Goal: Information Seeking & Learning: Learn about a topic

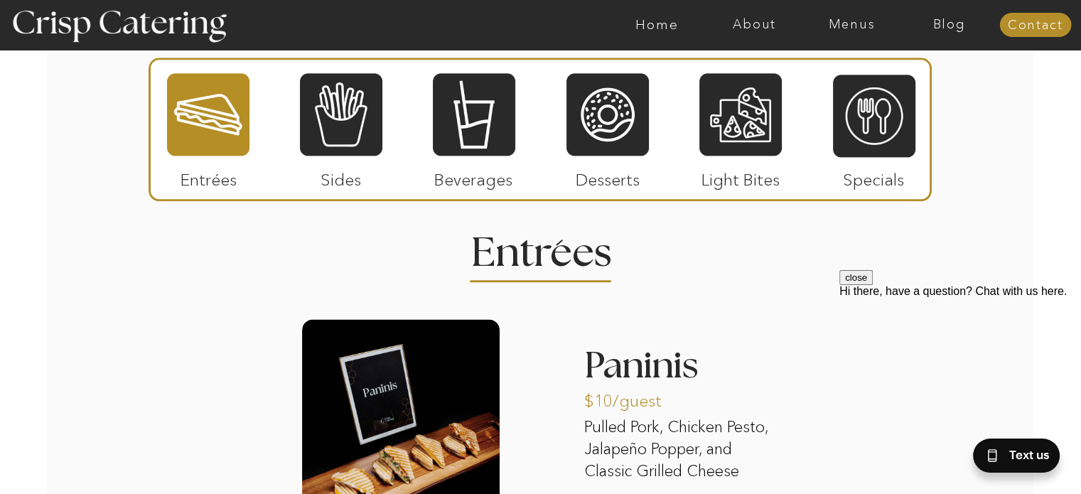
scroll to position [1652, 0]
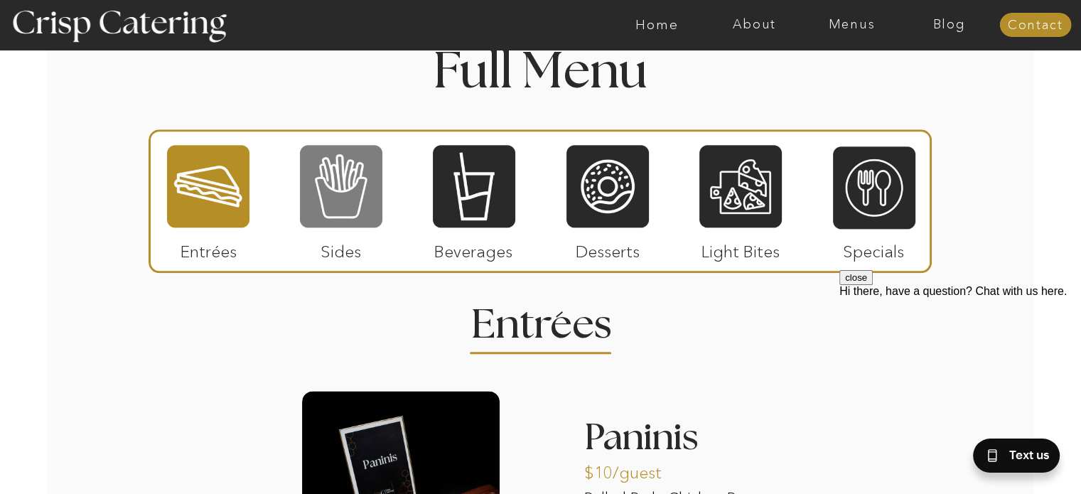
click at [331, 195] on div at bounding box center [341, 186] width 82 height 85
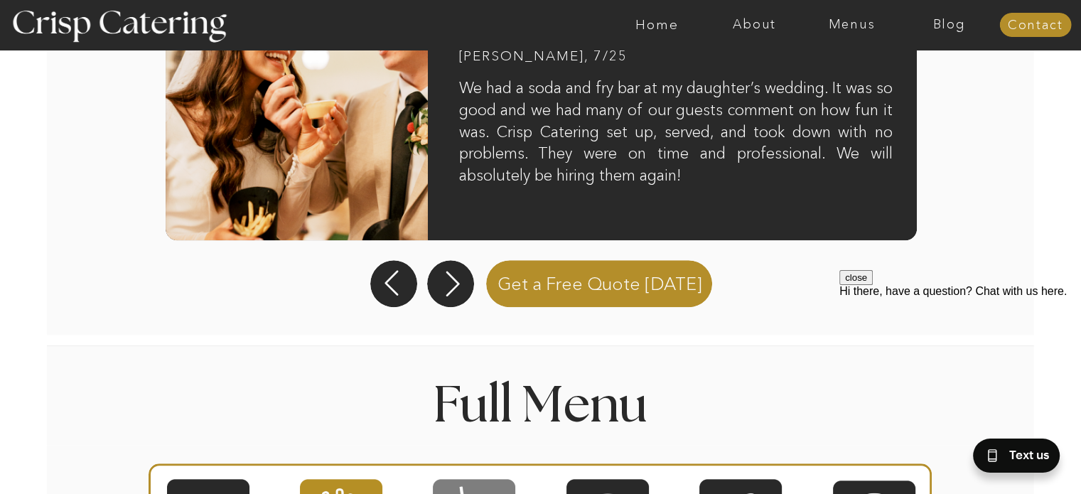
scroll to position [1492, 0]
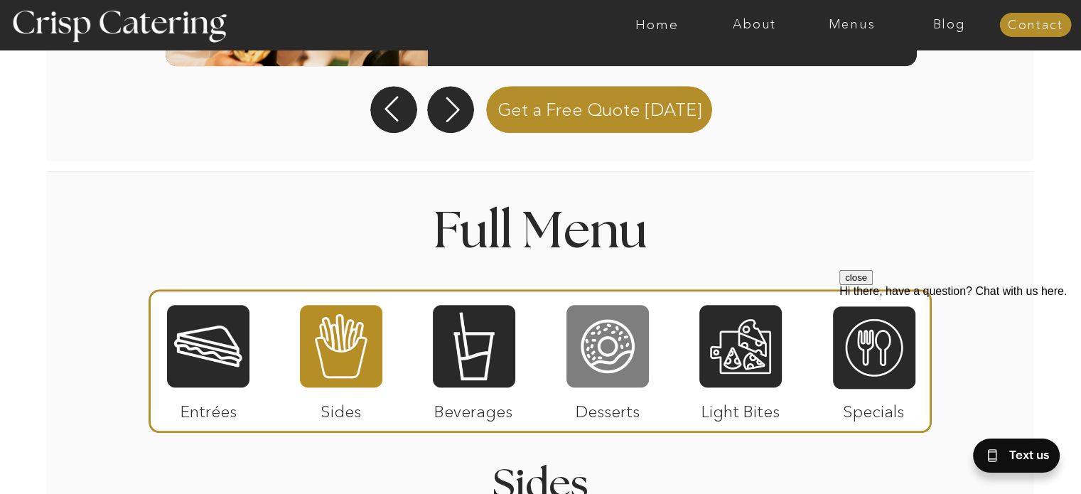
click at [603, 333] on div at bounding box center [607, 345] width 82 height 85
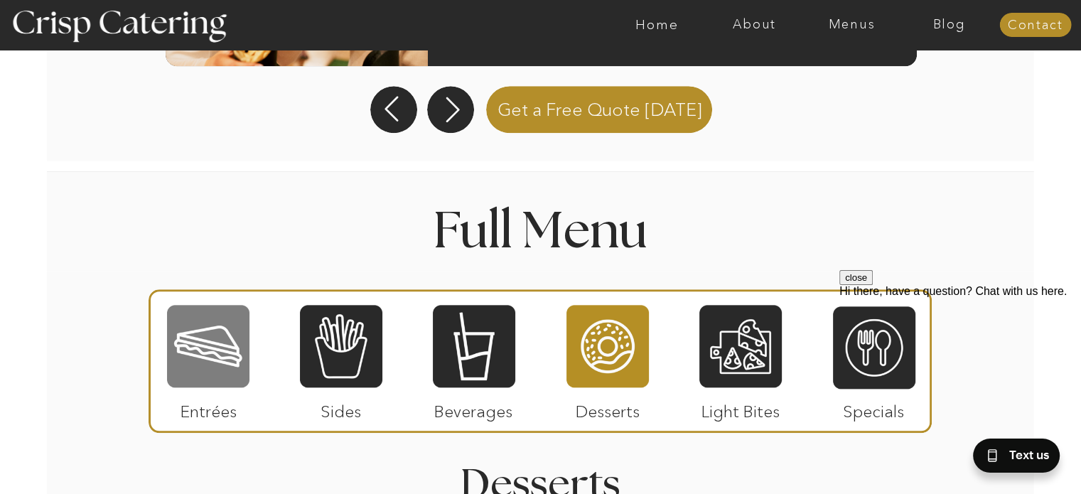
click at [237, 352] on div at bounding box center [208, 345] width 82 height 85
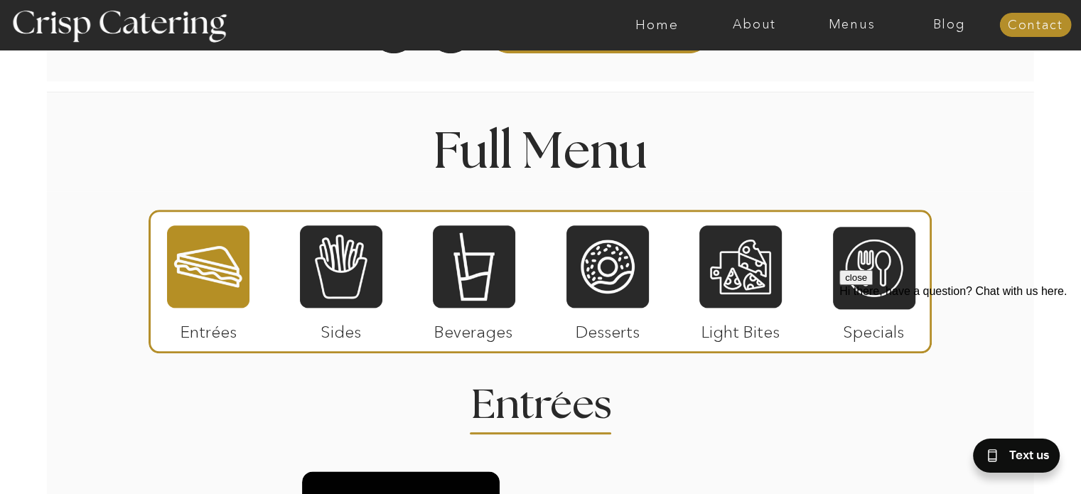
scroll to position [1563, 0]
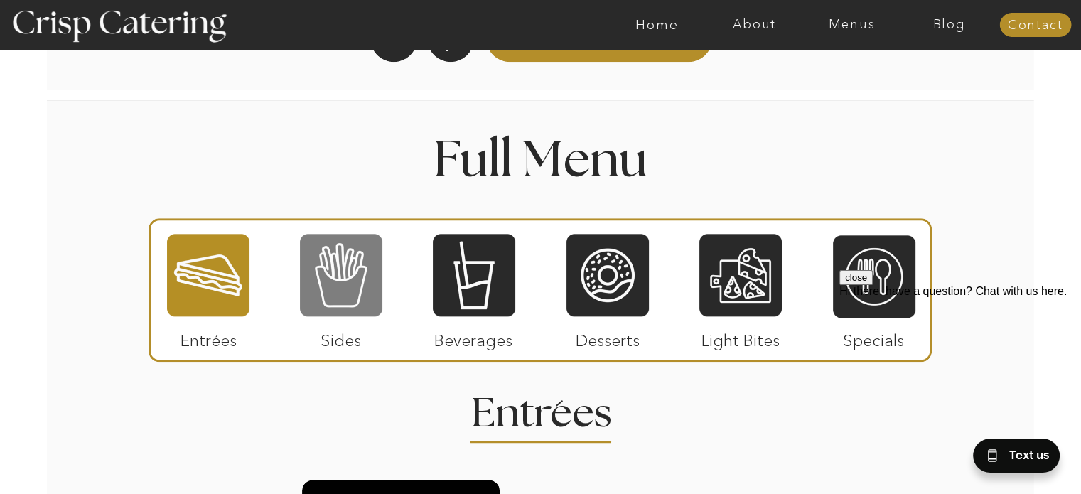
click at [327, 274] on div at bounding box center [341, 274] width 82 height 85
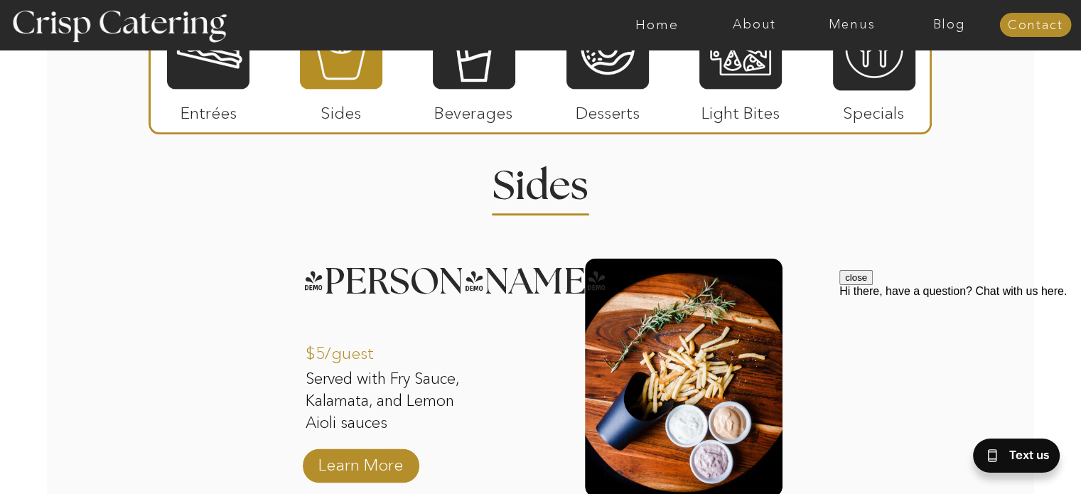
scroll to position [1776, 0]
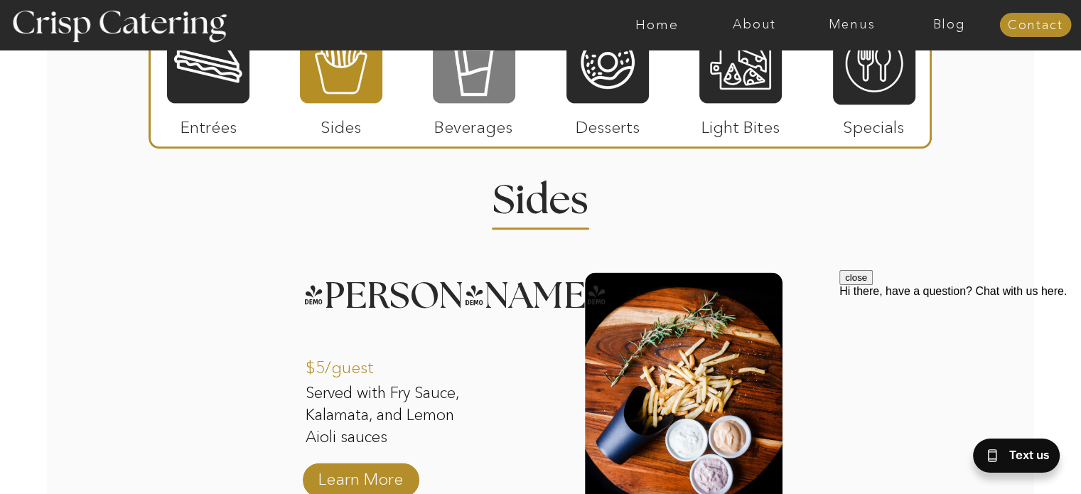
click at [497, 64] on div at bounding box center [474, 61] width 82 height 85
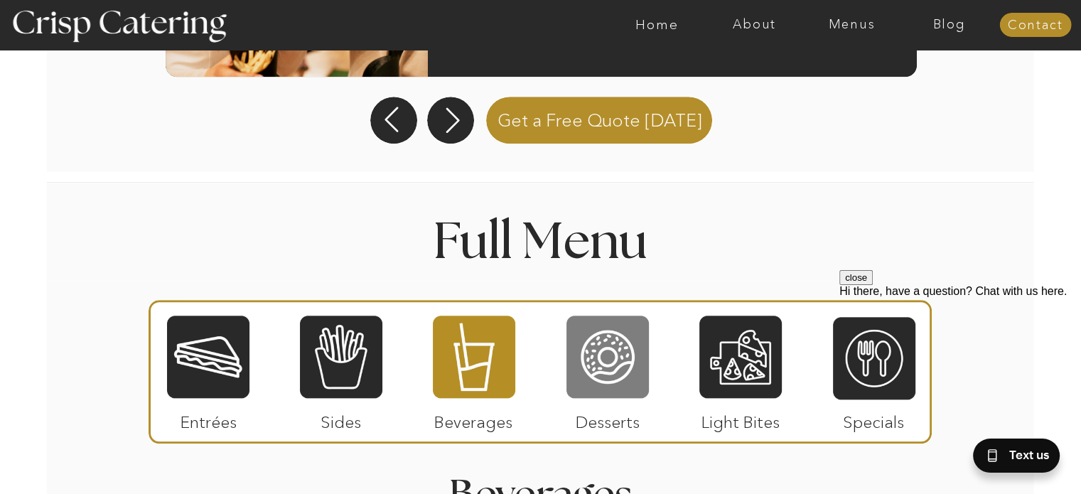
scroll to position [1634, 0]
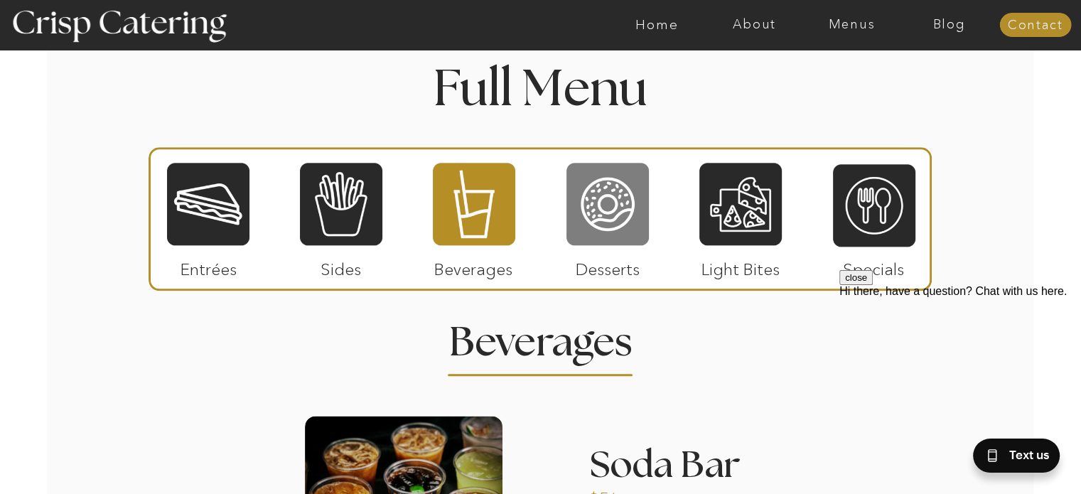
click at [600, 207] on div at bounding box center [607, 203] width 82 height 85
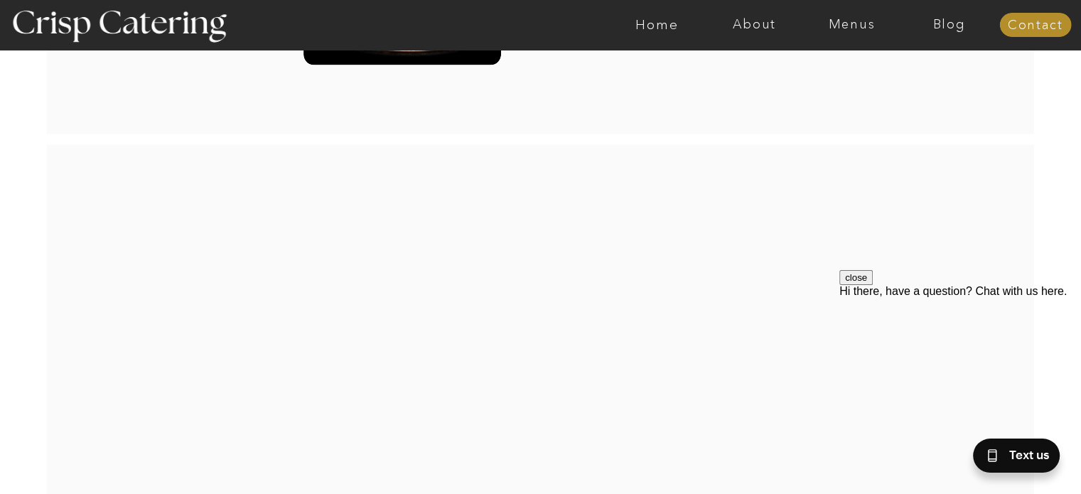
scroll to position [2842, 0]
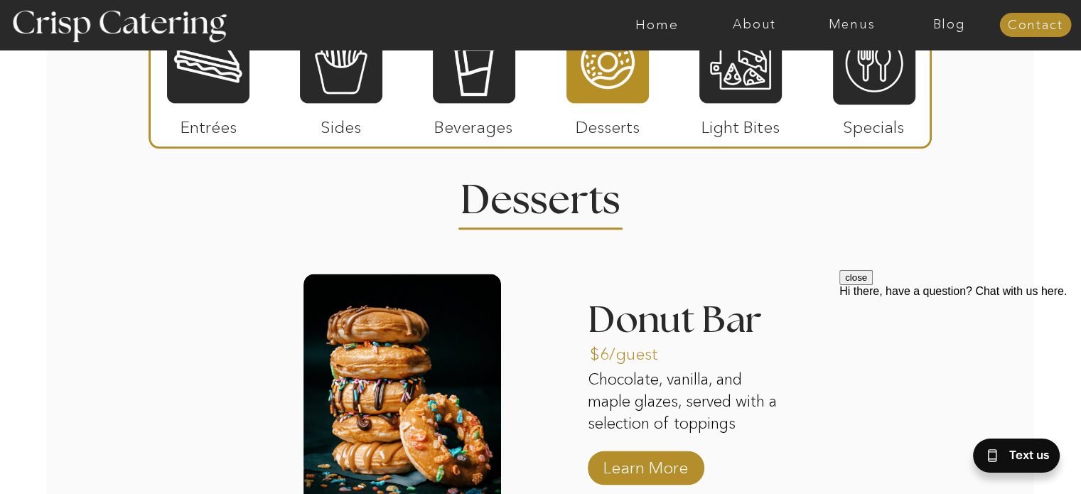
click at [103, 137] on div "About Home Menus Contact Blog About Crisp Crisp Cares Reviews faq About Home Me…" at bounding box center [540, 29] width 1081 height 3610
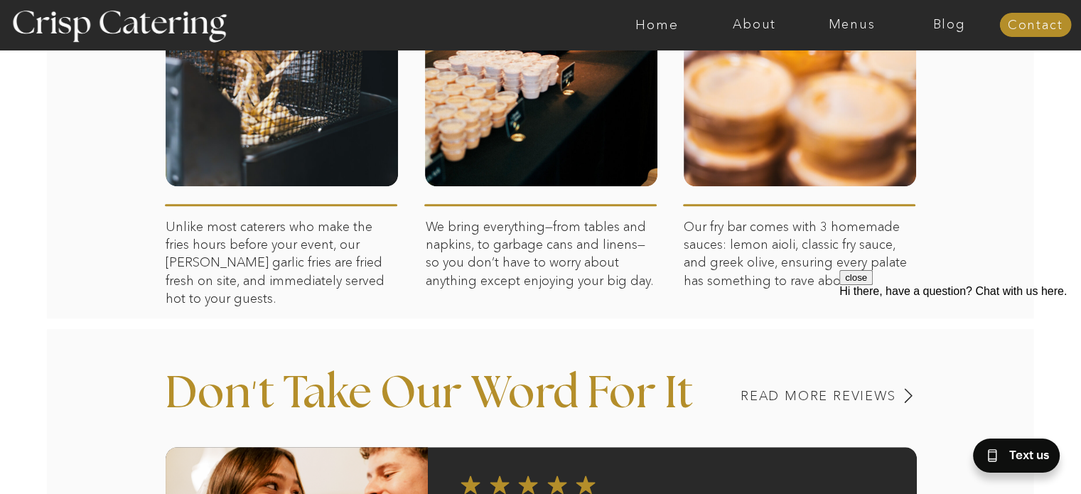
scroll to position [853, 0]
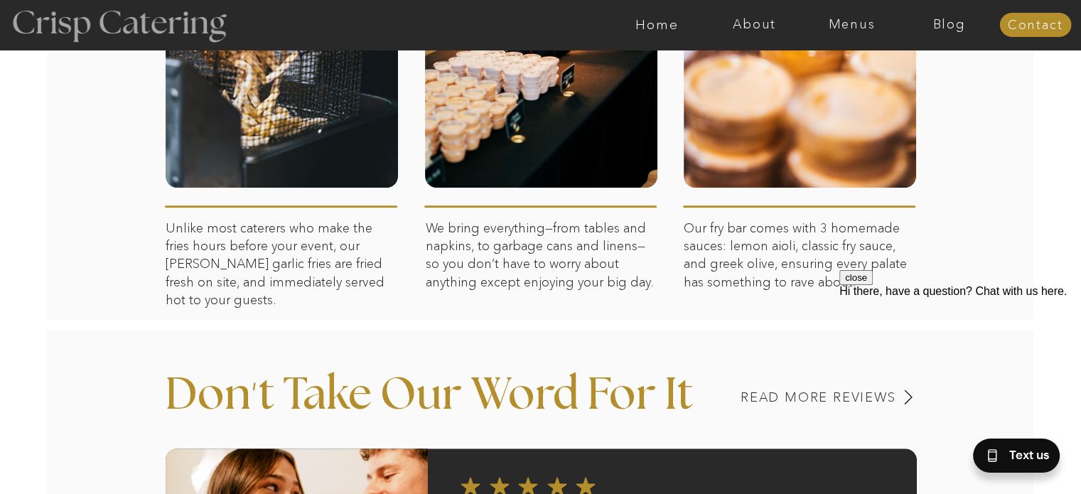
click at [76, 26] on div at bounding box center [118, 25] width 261 height 134
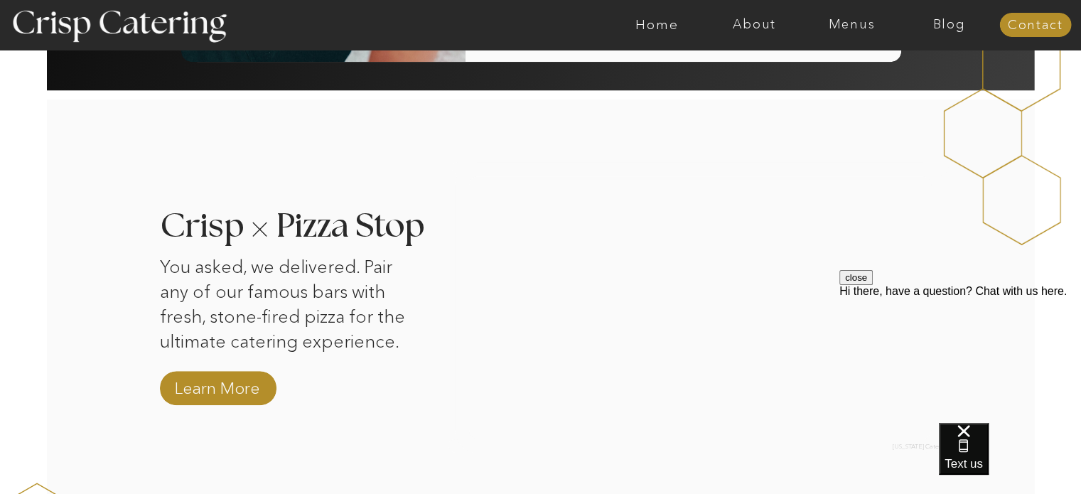
scroll to position [995, 0]
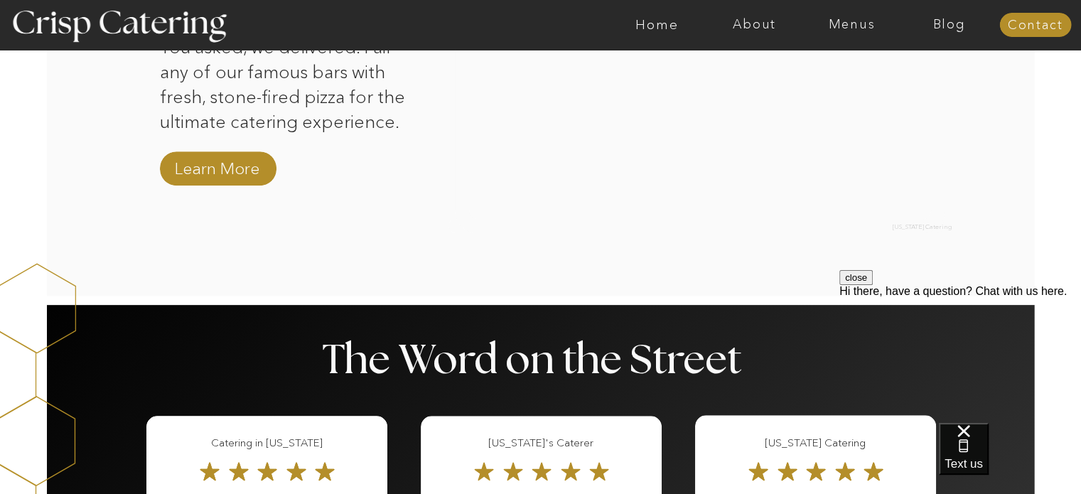
scroll to position [1492, 0]
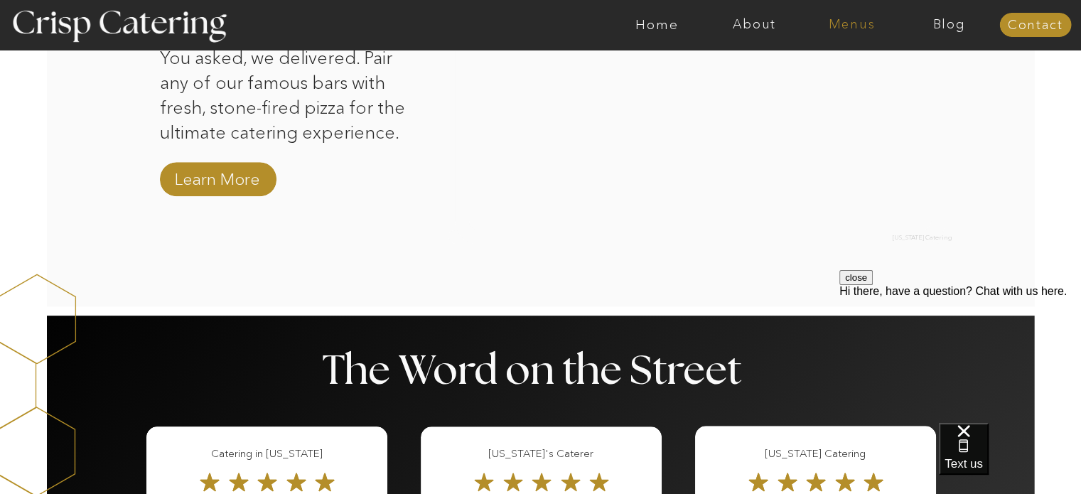
click at [853, 22] on nav "Menus" at bounding box center [851, 25] width 97 height 14
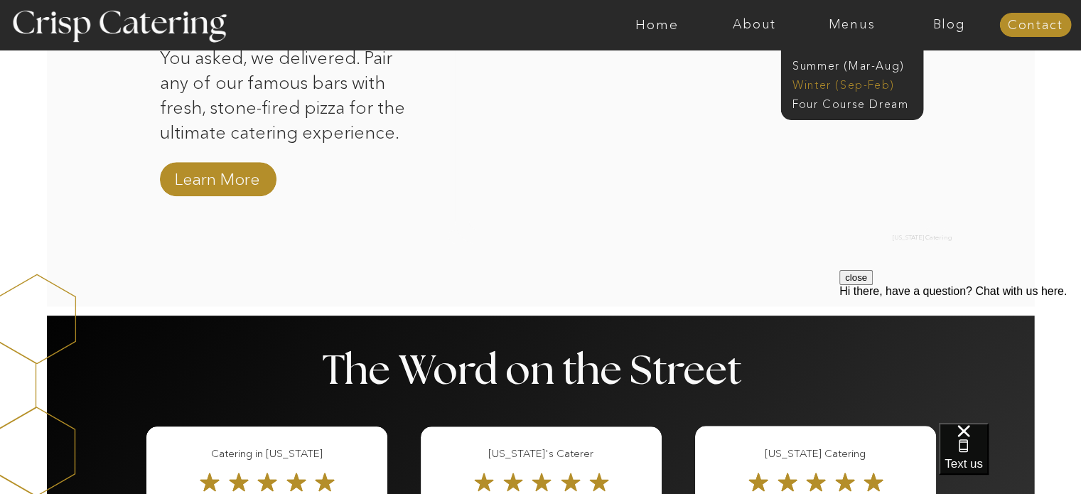
click at [809, 85] on nav "Winter (Sep-Feb)" at bounding box center [850, 84] width 117 height 14
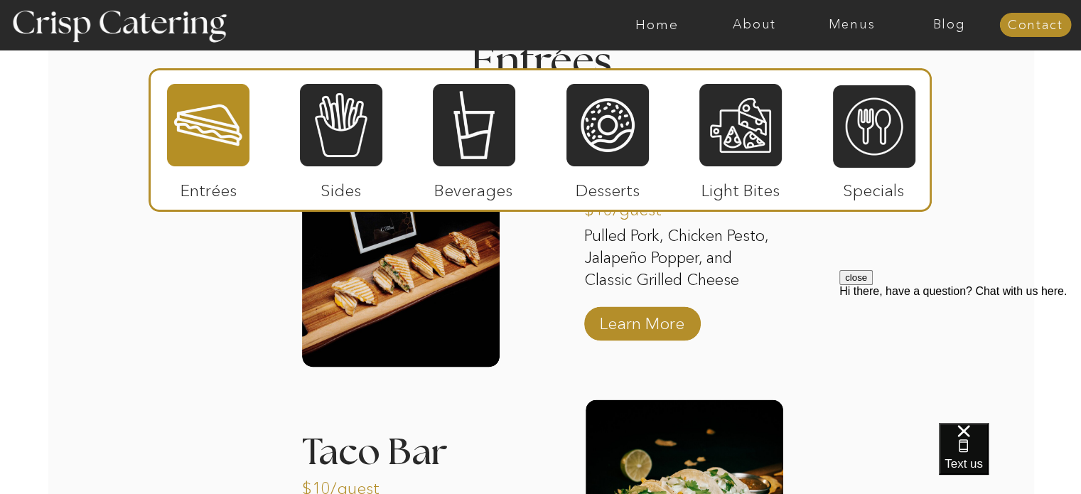
scroll to position [1839, 0]
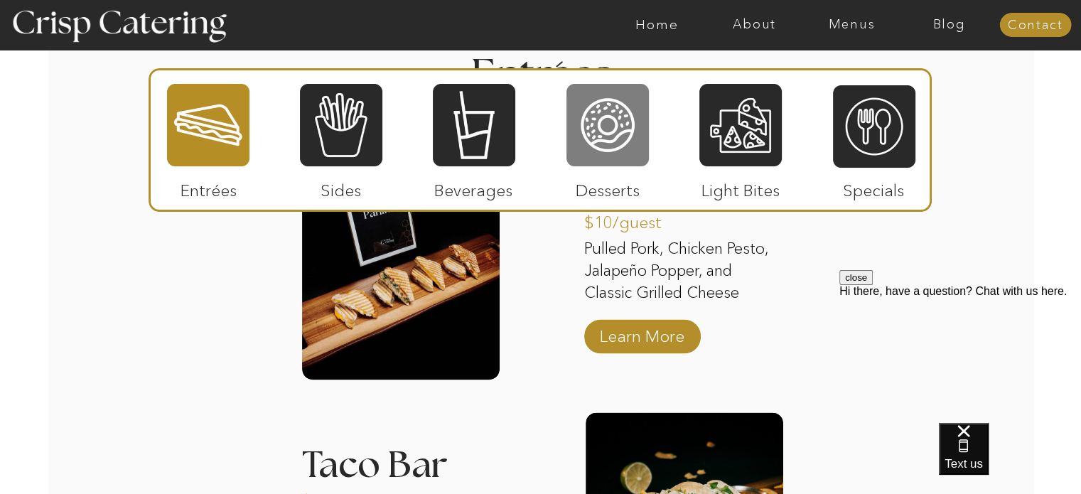
click at [608, 119] on div at bounding box center [607, 124] width 82 height 85
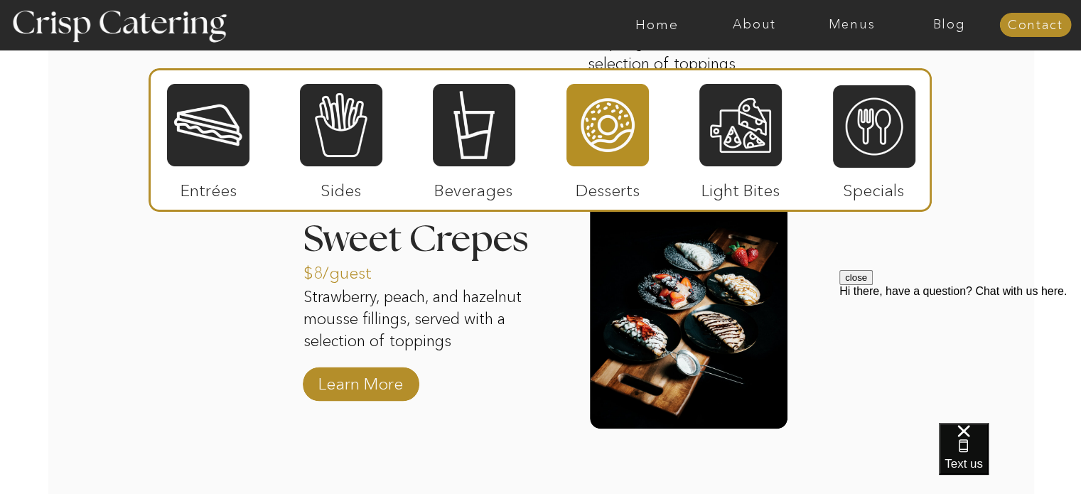
scroll to position [2123, 0]
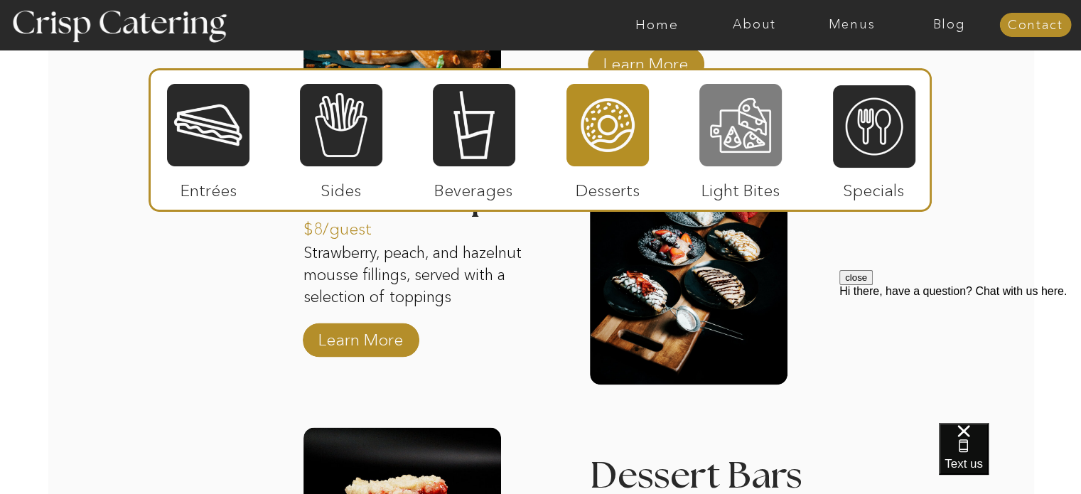
click at [762, 139] on div at bounding box center [740, 124] width 82 height 85
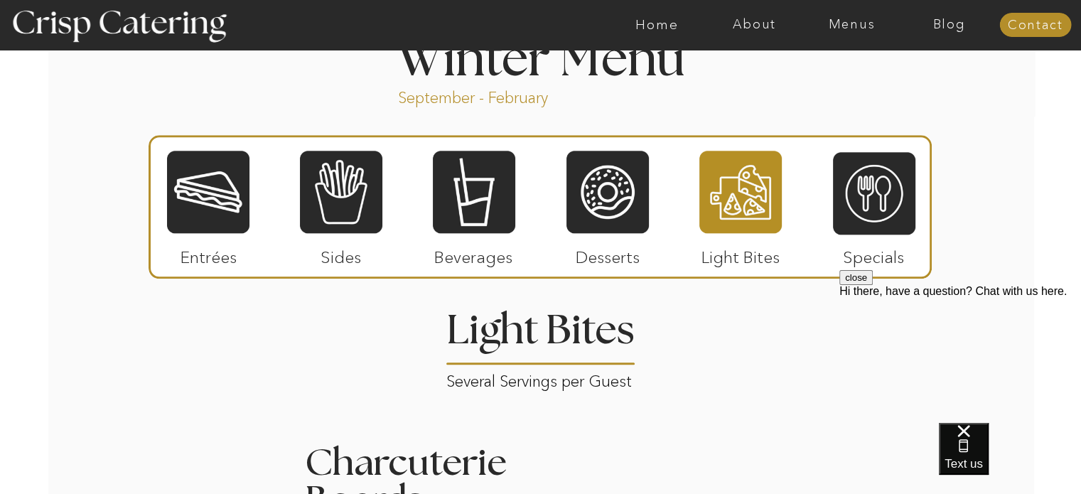
scroll to position [1768, 0]
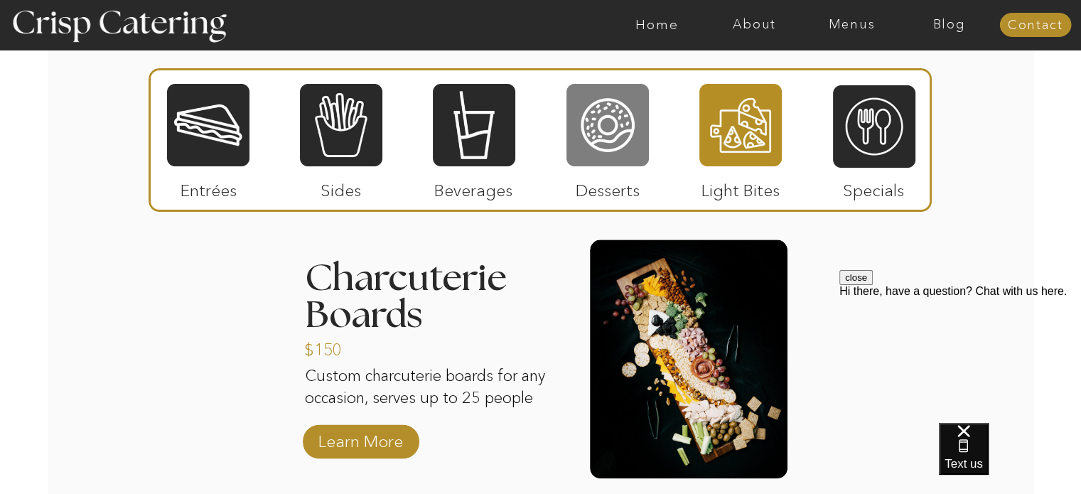
click at [619, 124] on div at bounding box center [607, 124] width 82 height 85
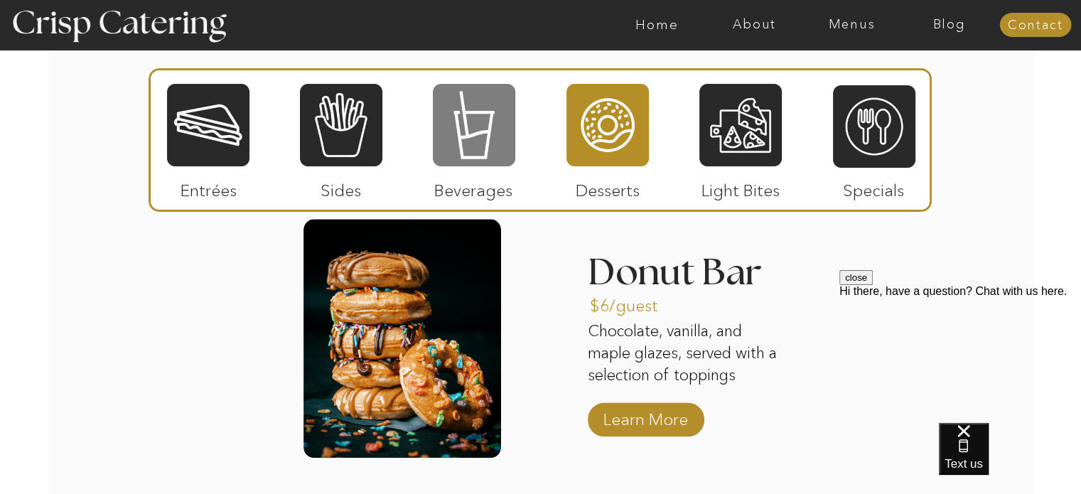
click at [484, 138] on div at bounding box center [474, 124] width 82 height 85
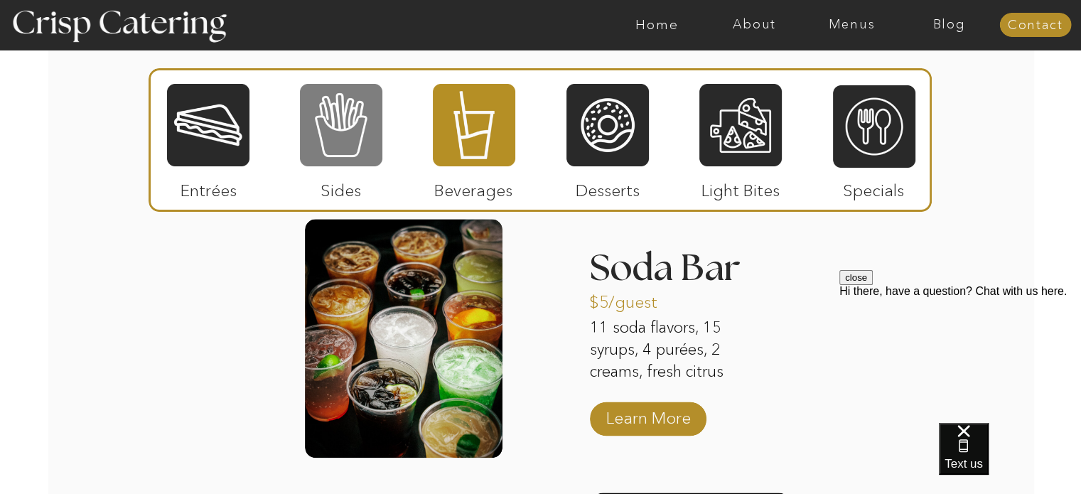
click at [345, 129] on div at bounding box center [341, 124] width 82 height 85
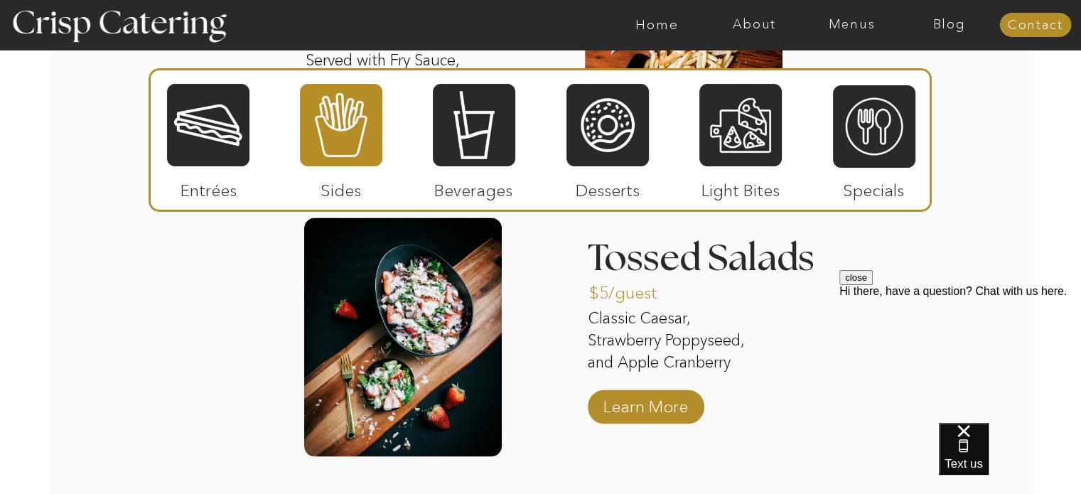
scroll to position [2052, 0]
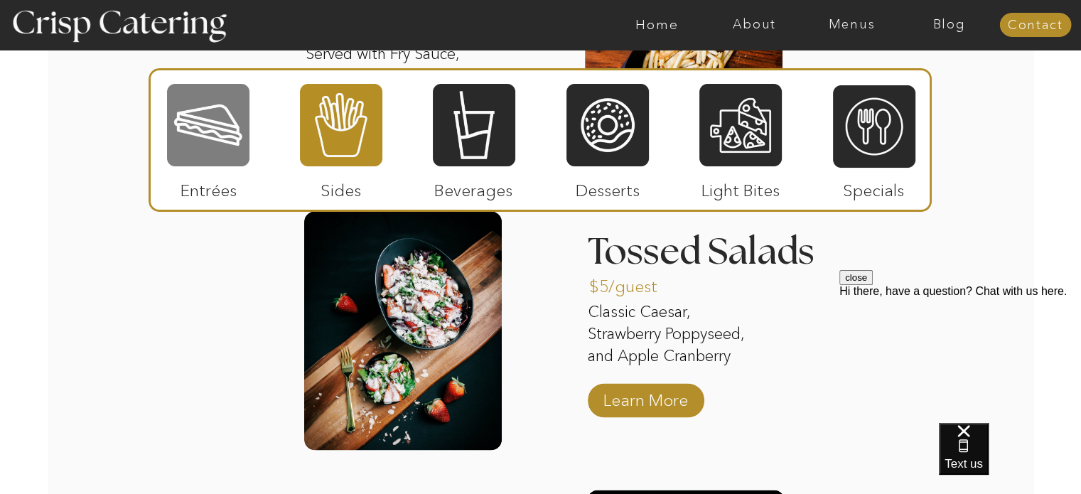
click at [225, 141] on div at bounding box center [208, 124] width 82 height 85
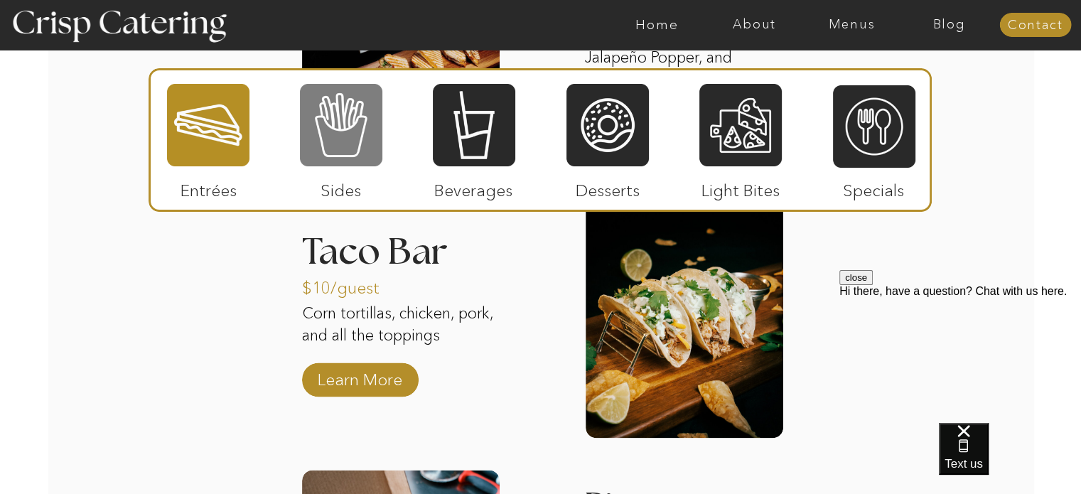
click at [347, 136] on div at bounding box center [341, 124] width 82 height 85
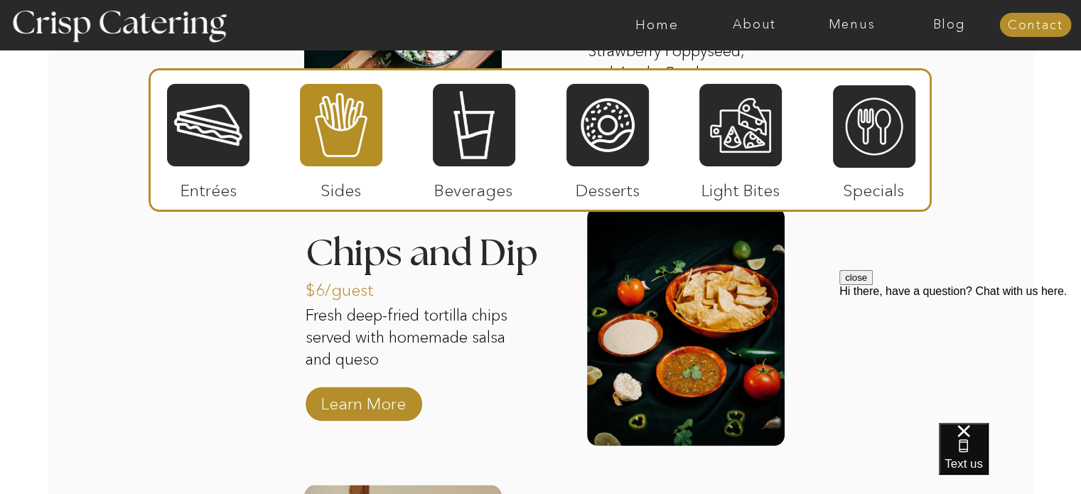
scroll to position [2336, 0]
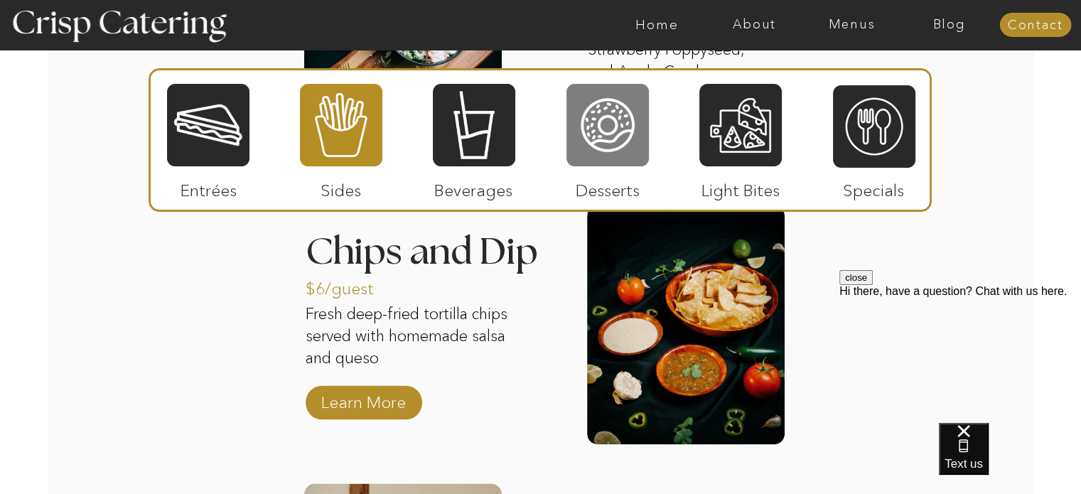
click at [603, 110] on div at bounding box center [607, 124] width 82 height 85
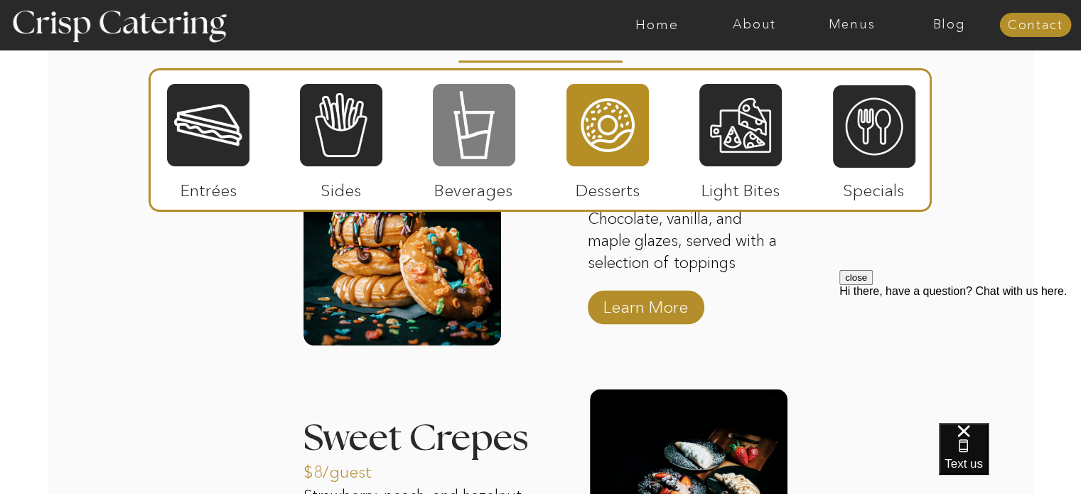
scroll to position [1839, 0]
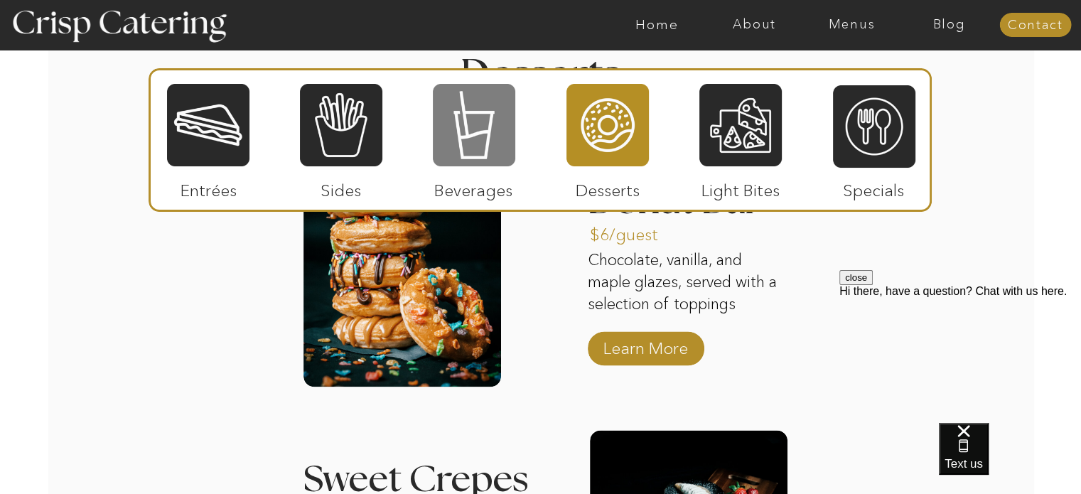
click at [483, 128] on div at bounding box center [474, 124] width 82 height 85
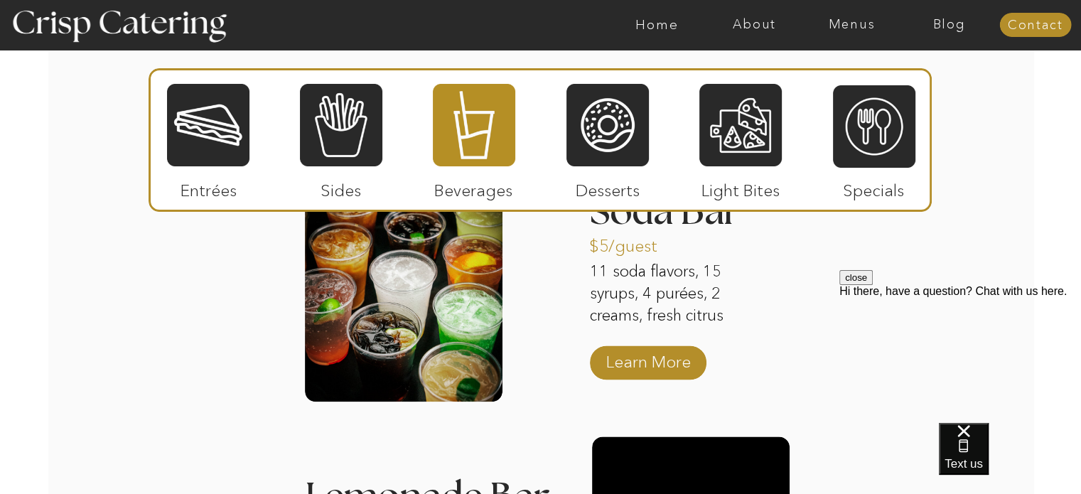
scroll to position [1768, 0]
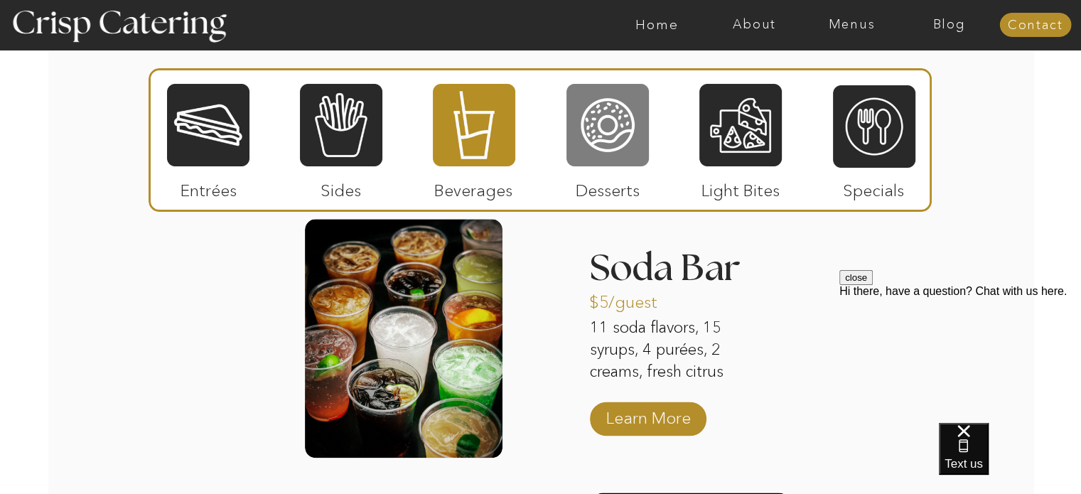
click at [615, 109] on div at bounding box center [607, 124] width 82 height 85
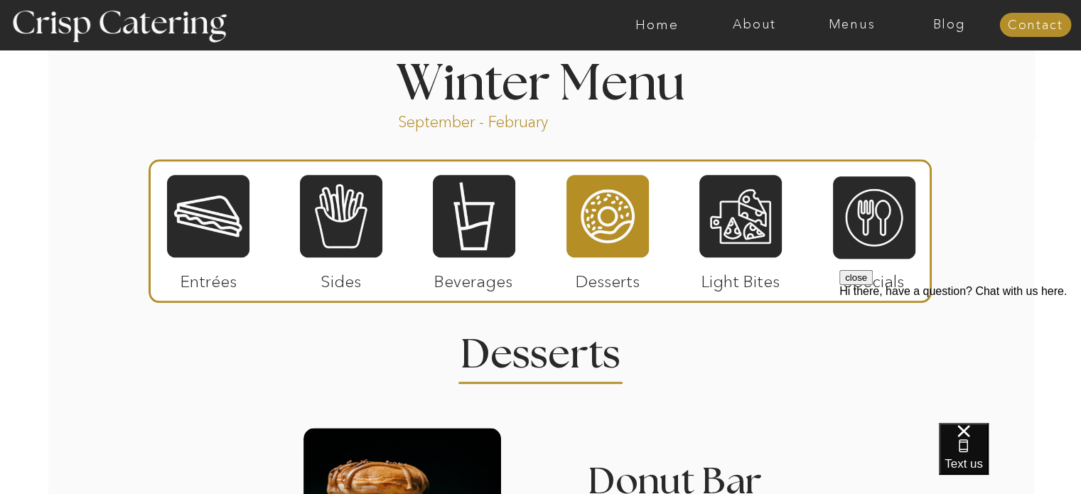
scroll to position [1604, 0]
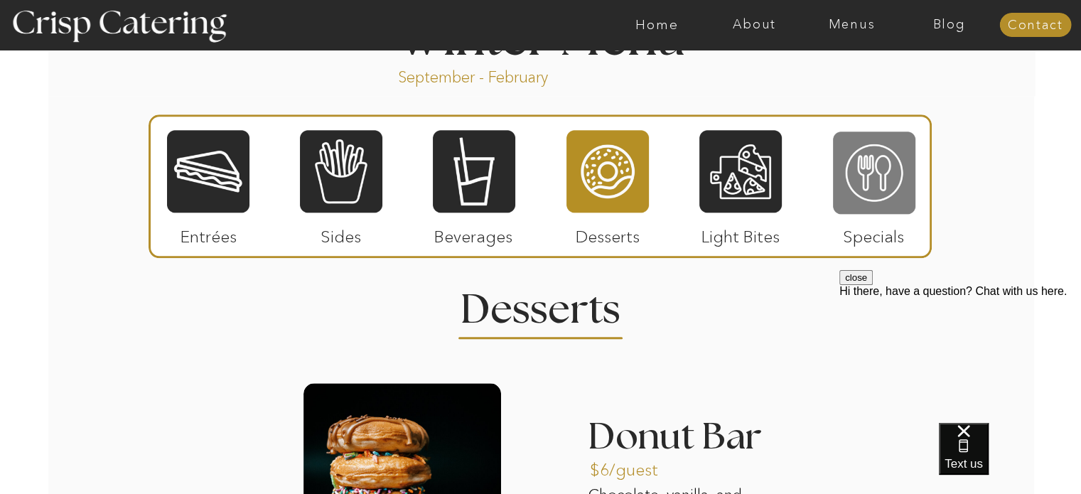
click at [870, 173] on div at bounding box center [874, 172] width 82 height 85
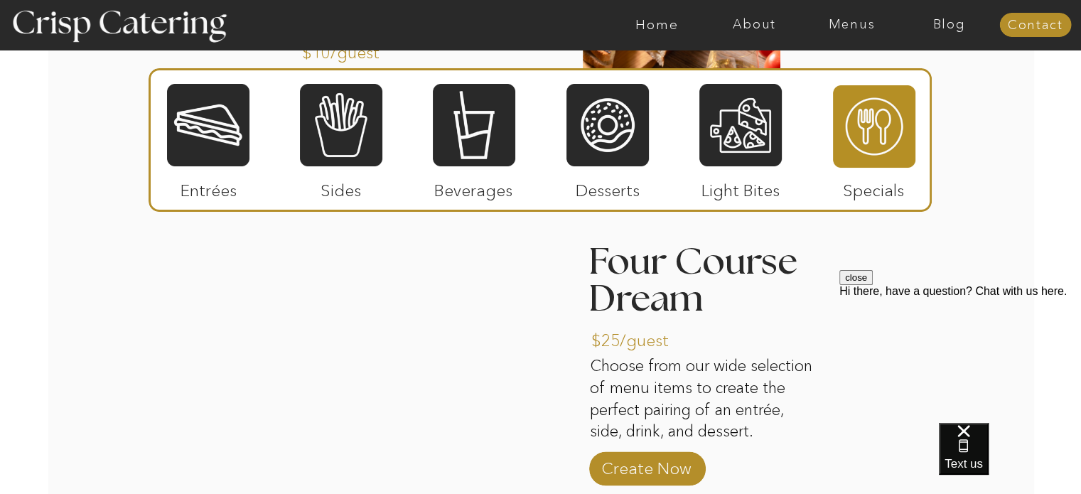
scroll to position [2030, 0]
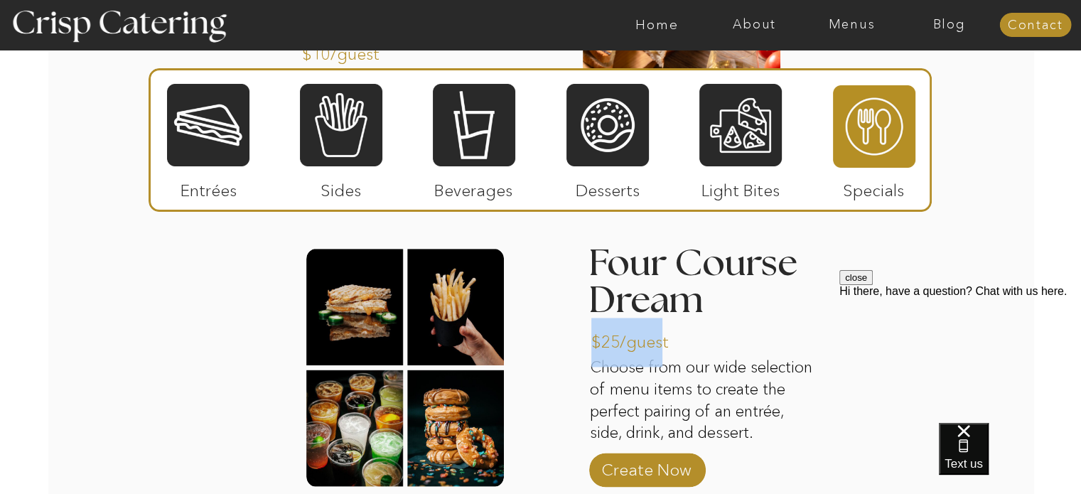
drag, startPoint x: 591, startPoint y: 342, endPoint x: 664, endPoint y: 341, distance: 72.5
click at [662, 342] on p "$25/guest" at bounding box center [638, 338] width 95 height 41
click at [674, 345] on p "$25/guest" at bounding box center [638, 338] width 95 height 41
drag, startPoint x: 593, startPoint y: 342, endPoint x: 652, endPoint y: 334, distance: 60.3
click at [652, 334] on p "$25/guest" at bounding box center [638, 338] width 95 height 41
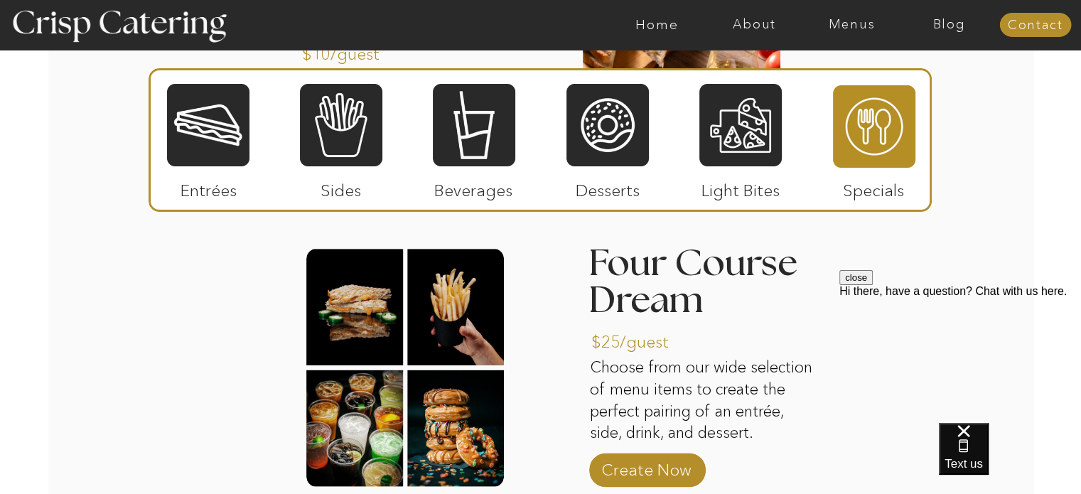
click at [671, 335] on p "$25/guest" at bounding box center [638, 338] width 95 height 41
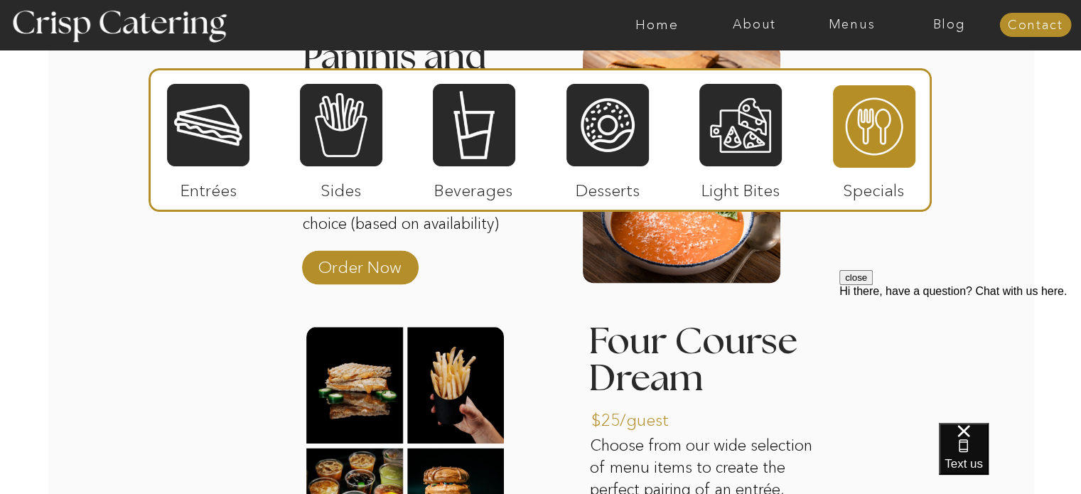
scroll to position [1867, 0]
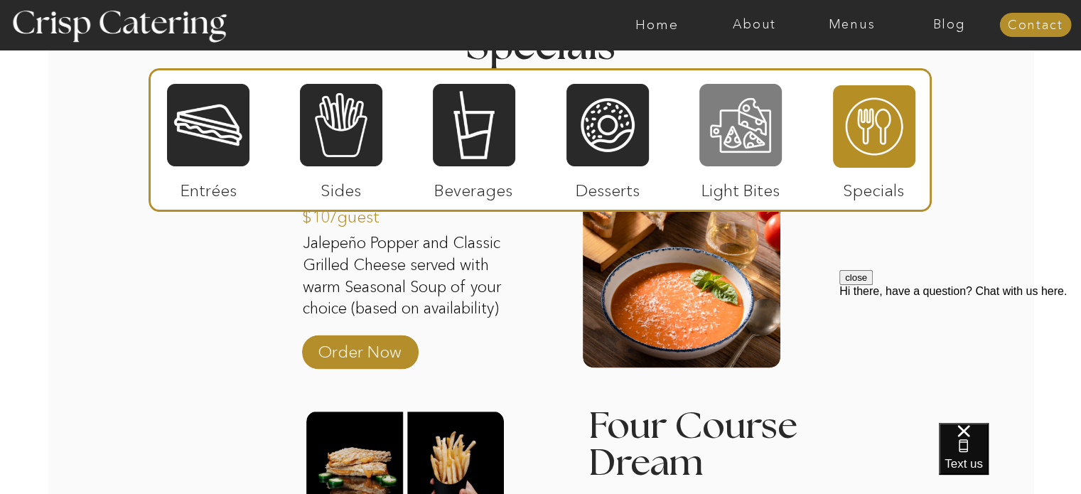
click at [756, 124] on div at bounding box center [740, 124] width 82 height 85
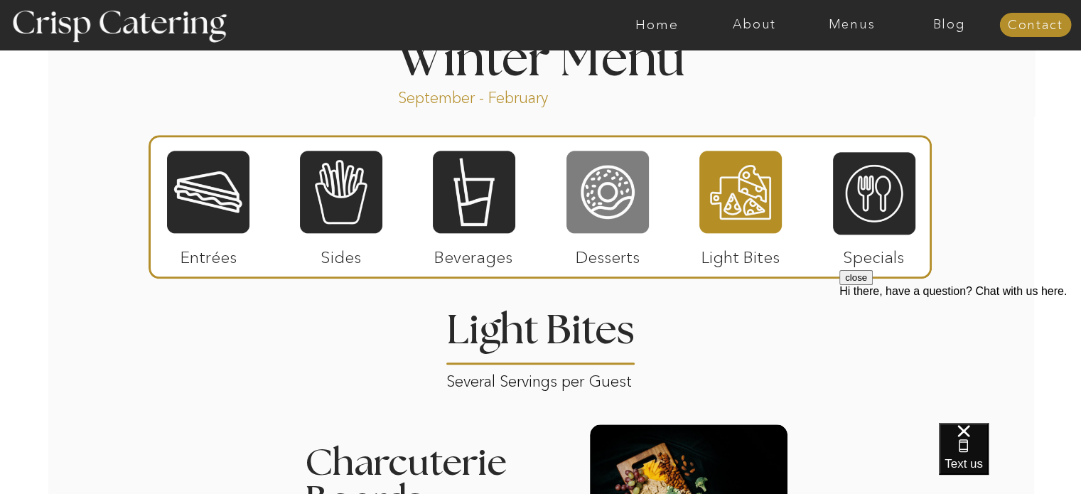
click at [594, 181] on div at bounding box center [607, 191] width 82 height 85
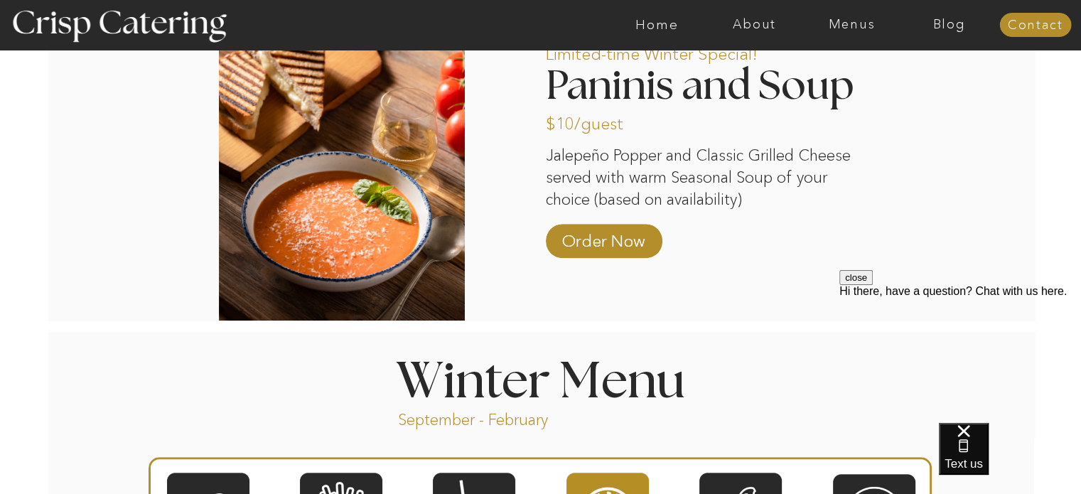
scroll to position [1157, 0]
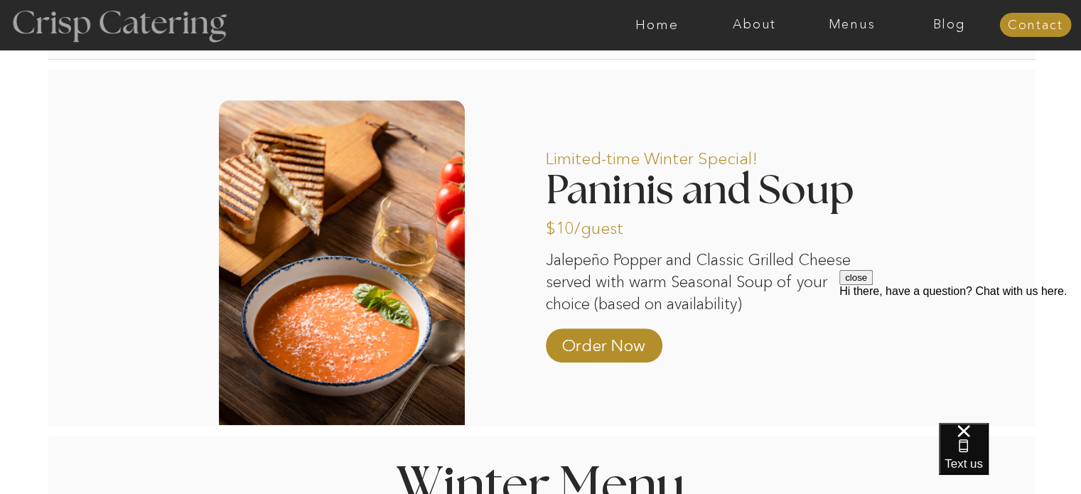
click at [82, 20] on div at bounding box center [118, 25] width 261 height 134
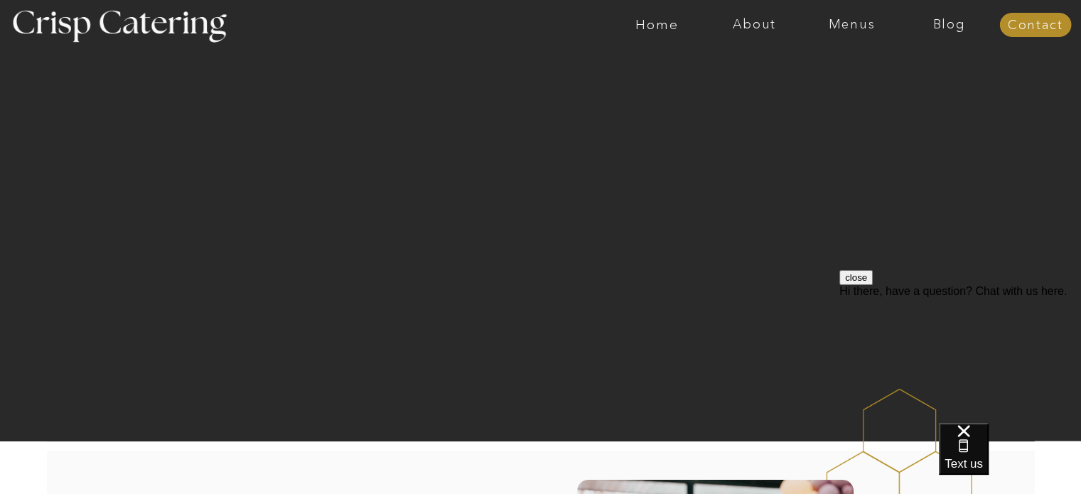
drag, startPoint x: 259, startPoint y: 45, endPoint x: 303, endPoint y: 104, distance: 74.6
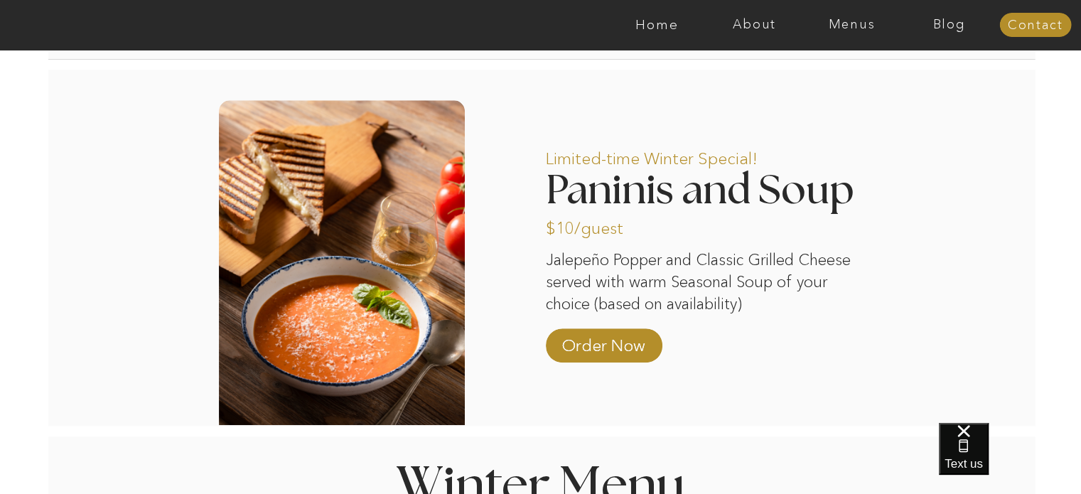
drag, startPoint x: 310, startPoint y: 116, endPoint x: 323, endPoint y: 124, distance: 16.0
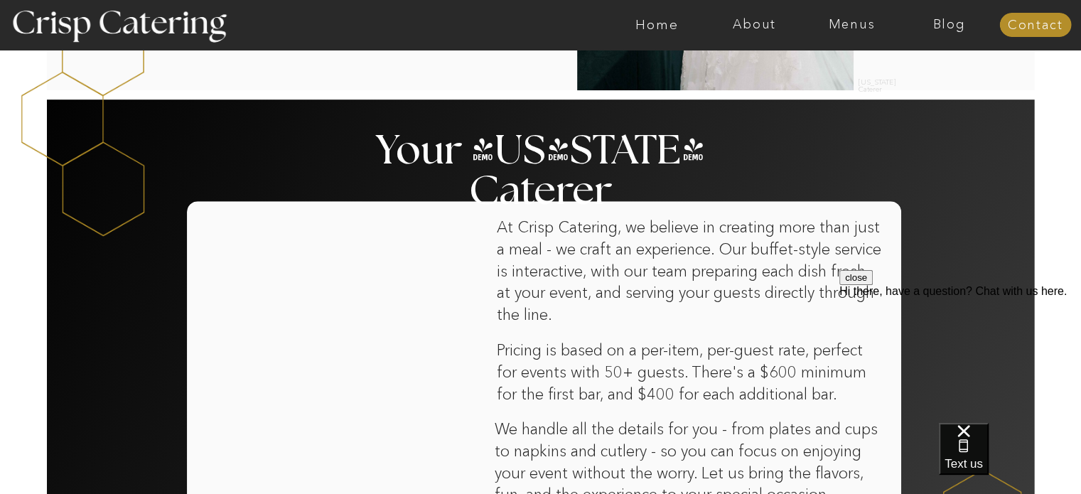
scroll to position [497, 0]
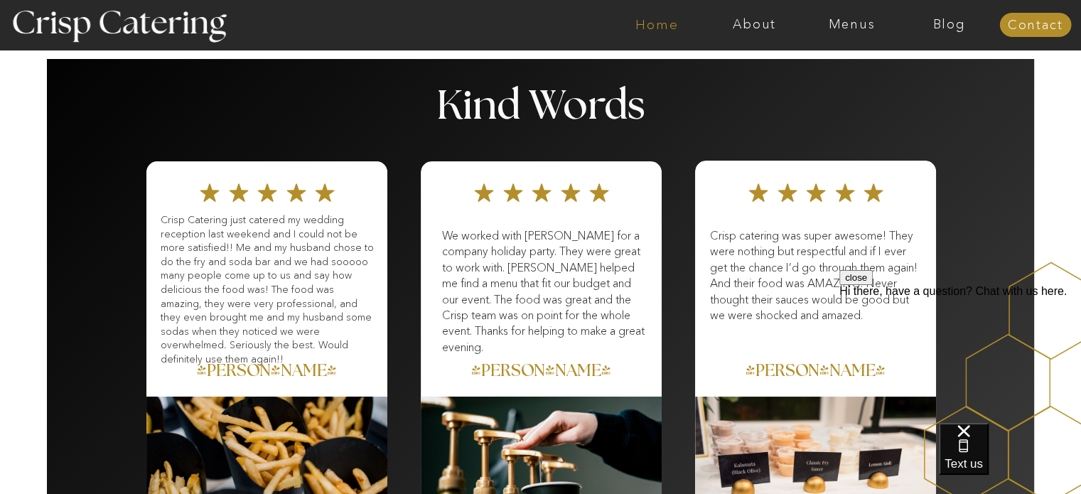
click at [657, 25] on nav "Home" at bounding box center [656, 25] width 97 height 14
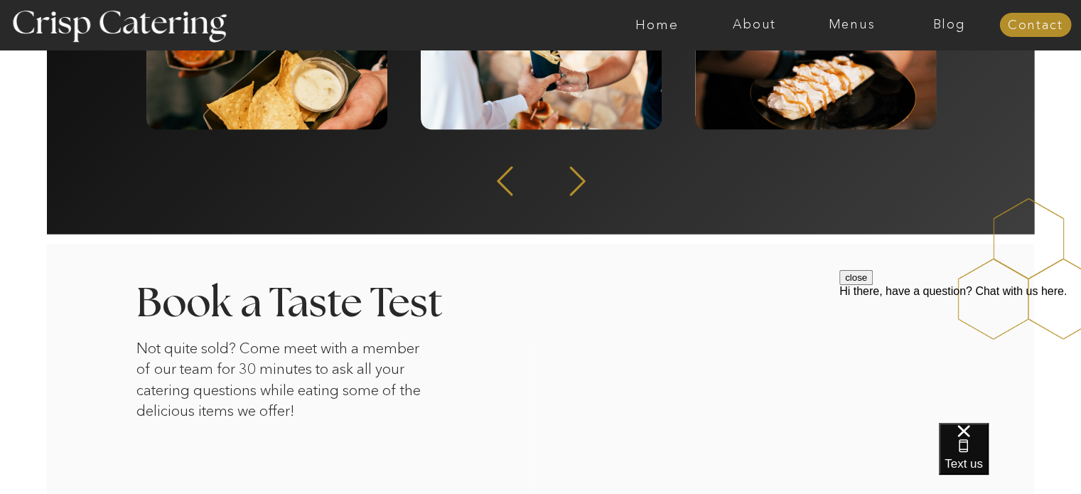
scroll to position [1990, 0]
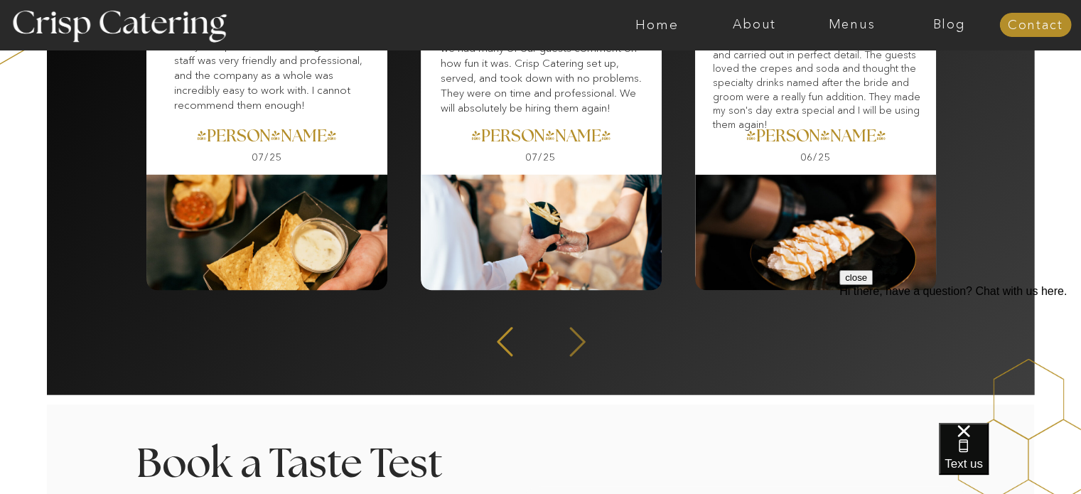
click at [587, 352] on icon at bounding box center [577, 341] width 38 height 35
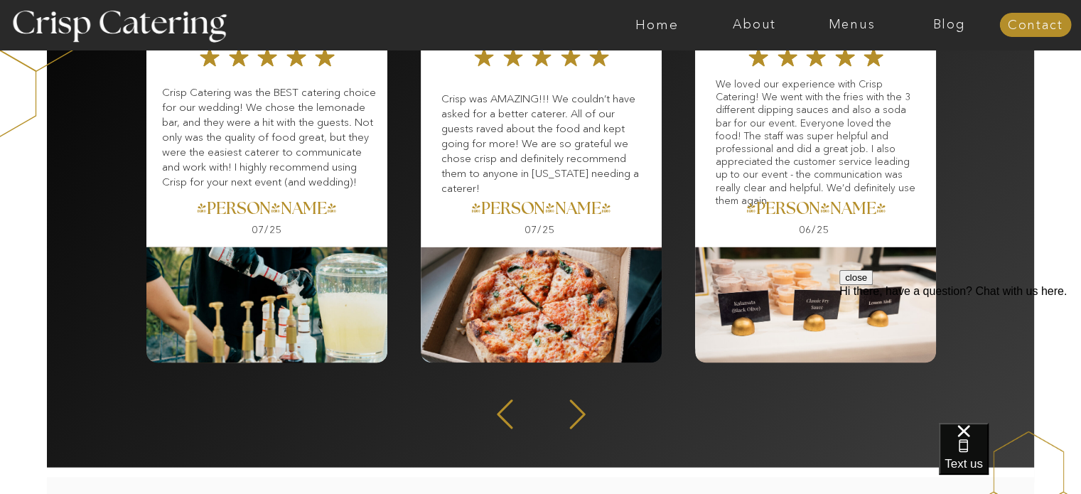
scroll to position [1918, 0]
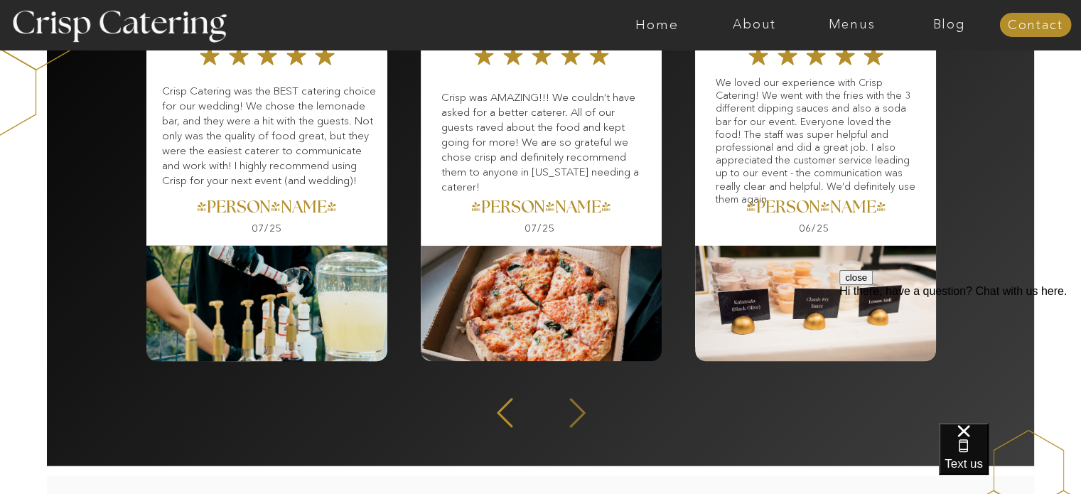
click at [565, 406] on icon at bounding box center [577, 412] width 38 height 35
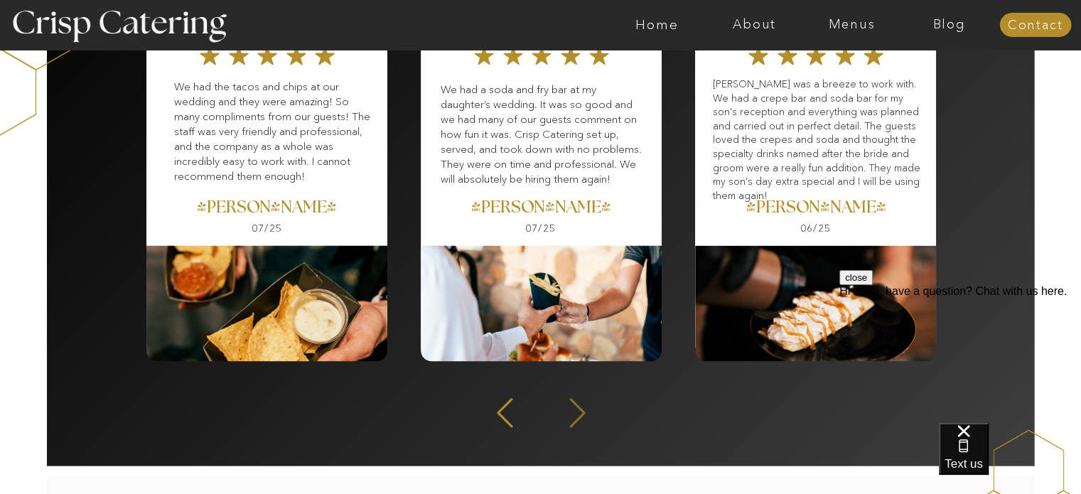
click at [565, 407] on icon at bounding box center [577, 412] width 38 height 35
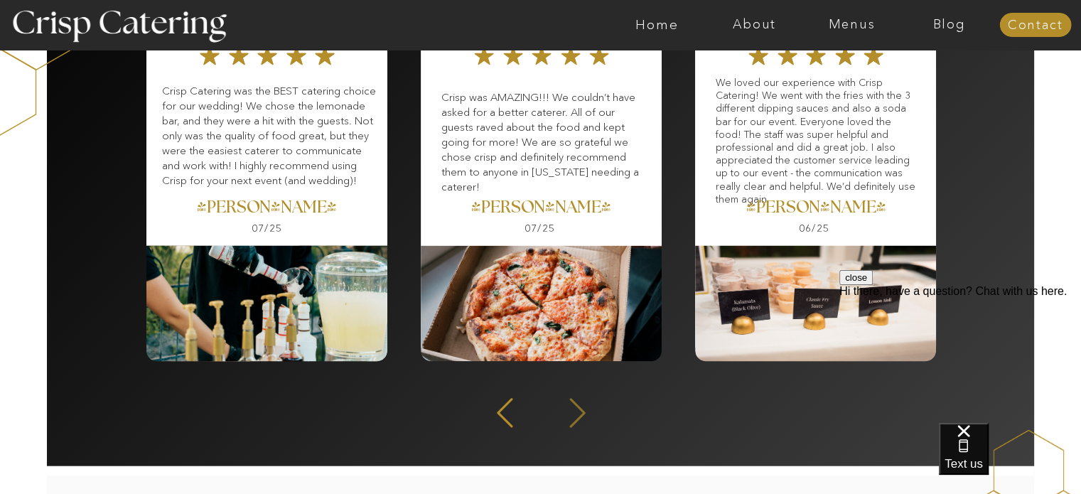
click at [565, 407] on icon at bounding box center [577, 412] width 38 height 35
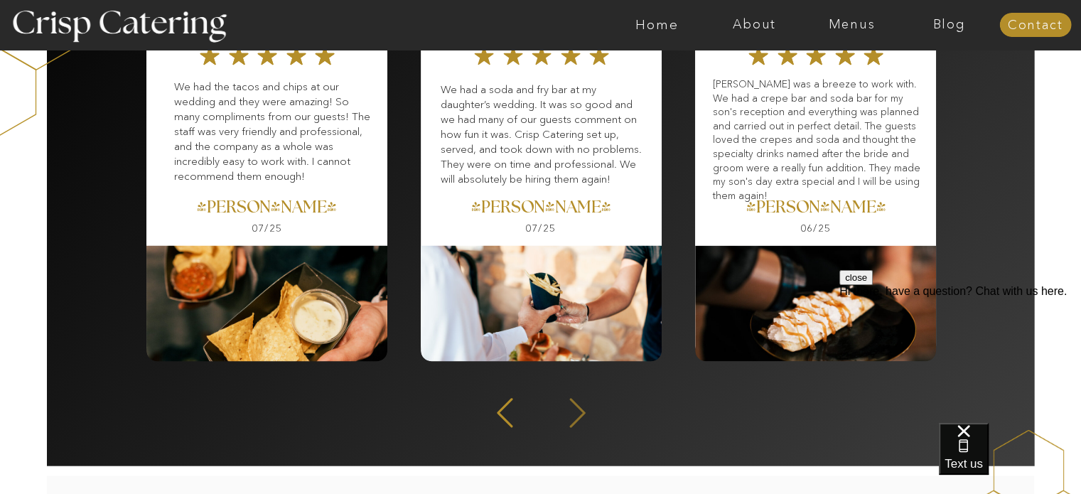
click at [565, 407] on icon at bounding box center [577, 412] width 38 height 35
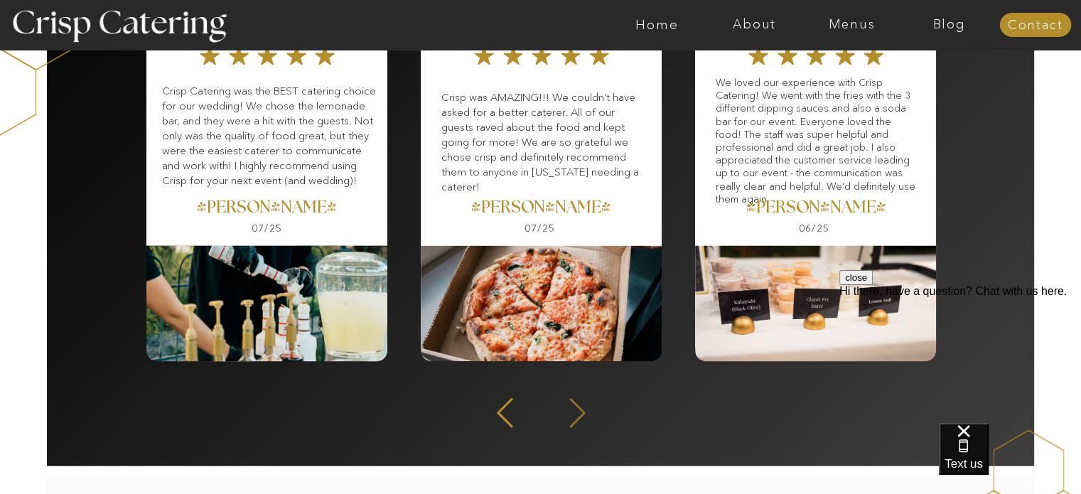
click at [565, 407] on icon at bounding box center [577, 412] width 38 height 35
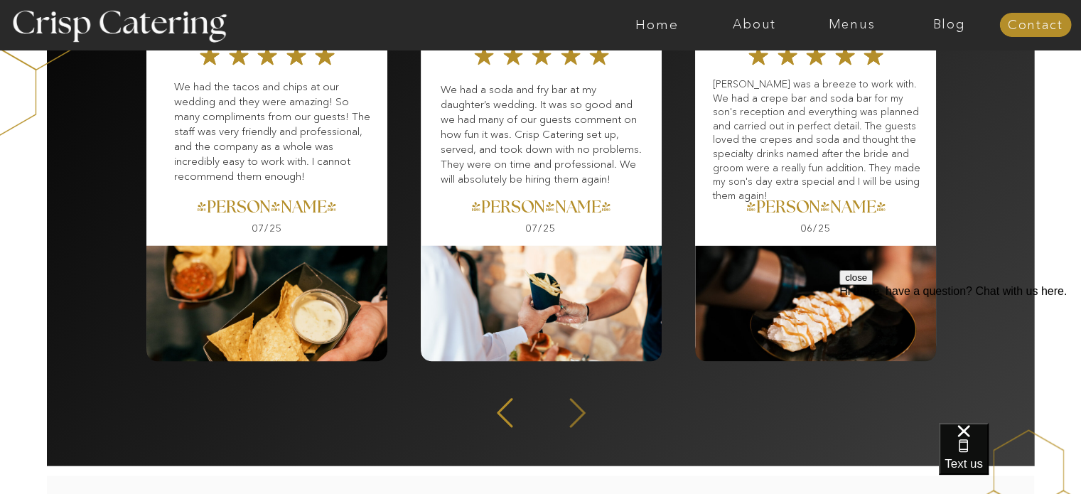
click at [565, 407] on icon at bounding box center [577, 412] width 38 height 35
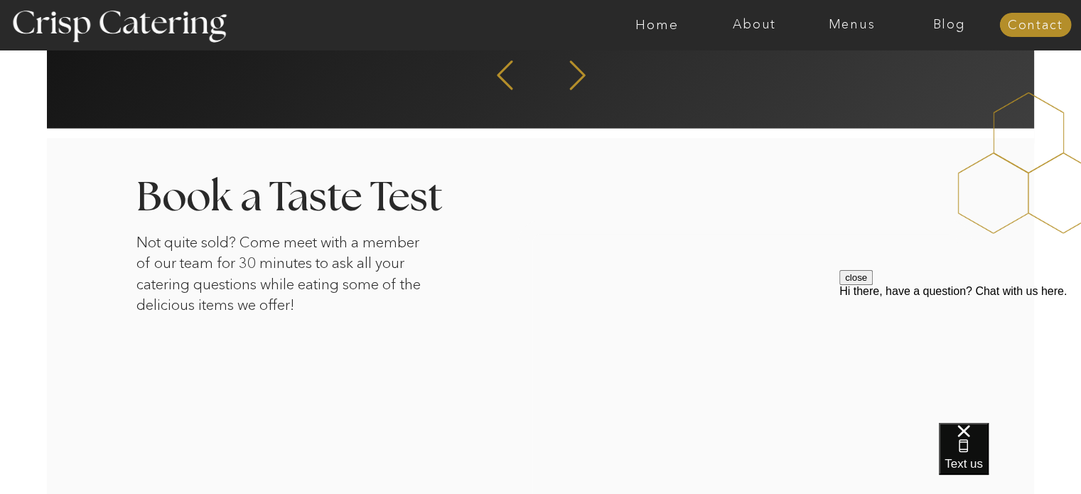
scroll to position [2274, 0]
